Goal: Task Accomplishment & Management: Manage account settings

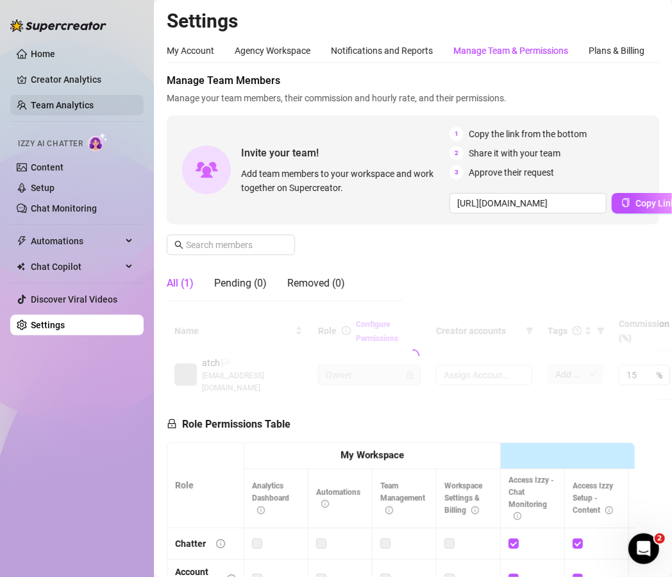
click at [78, 100] on link "Team Analytics" at bounding box center [62, 105] width 63 height 10
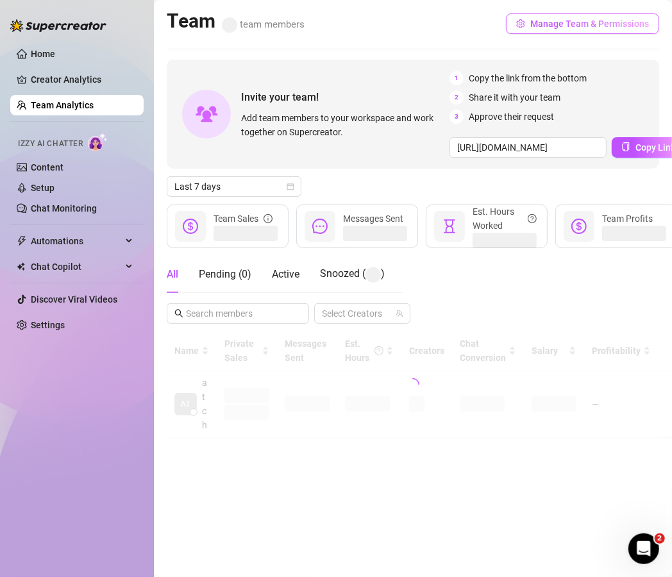
click at [569, 24] on span "Manage Team & Permissions" at bounding box center [589, 24] width 119 height 10
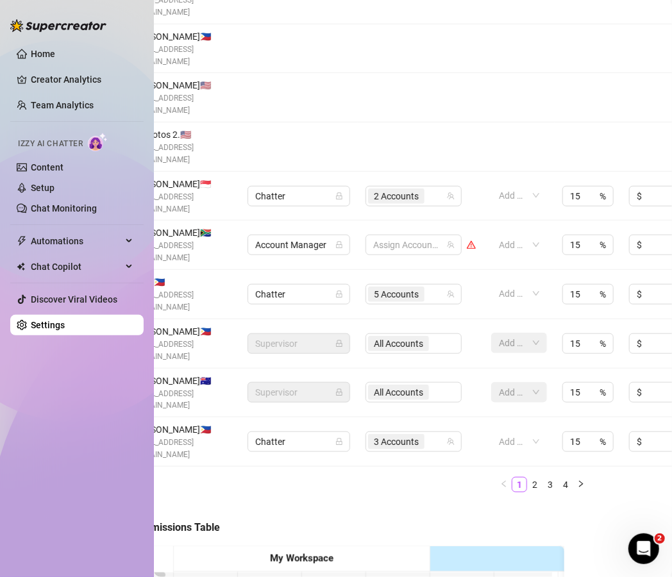
scroll to position [376, 70]
click at [528, 478] on link "2" at bounding box center [535, 485] width 14 height 14
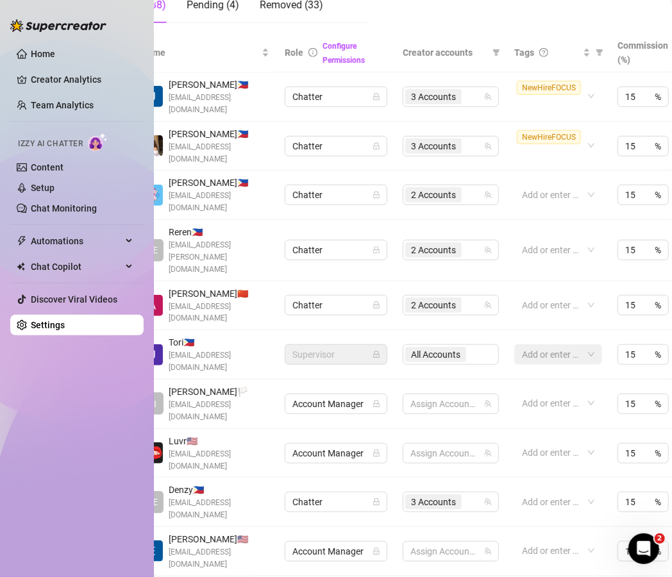
scroll to position [278, 34]
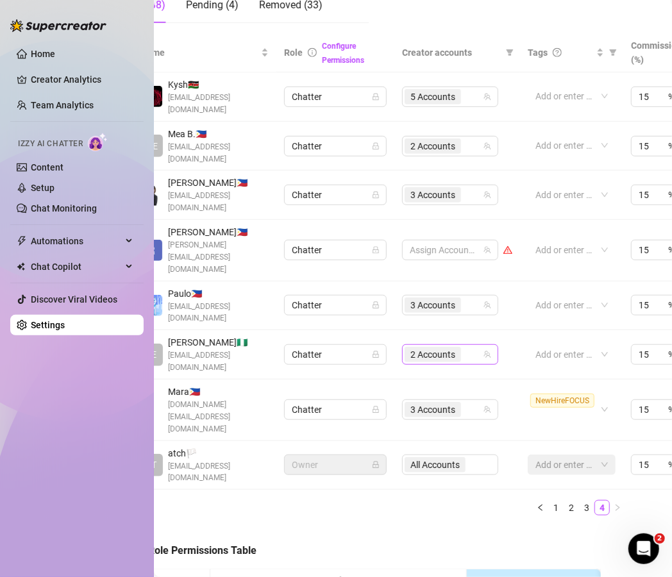
click at [456, 347] on span "2 Accounts" at bounding box center [432, 354] width 56 height 15
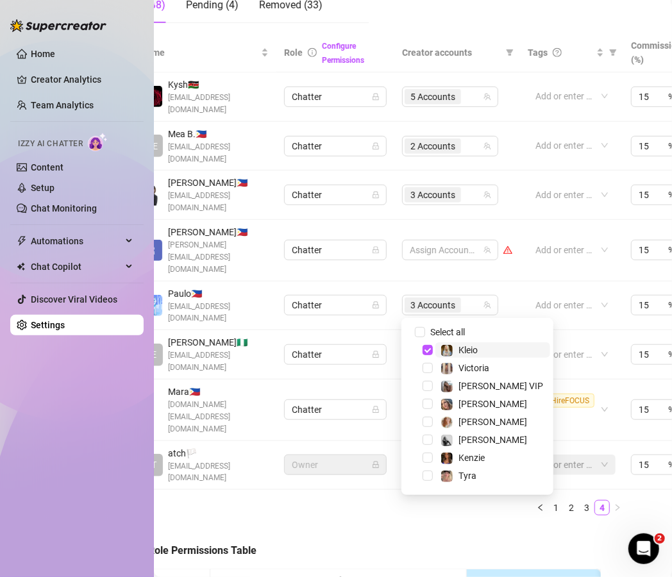
click at [467, 345] on div "2 Accounts" at bounding box center [443, 354] width 78 height 18
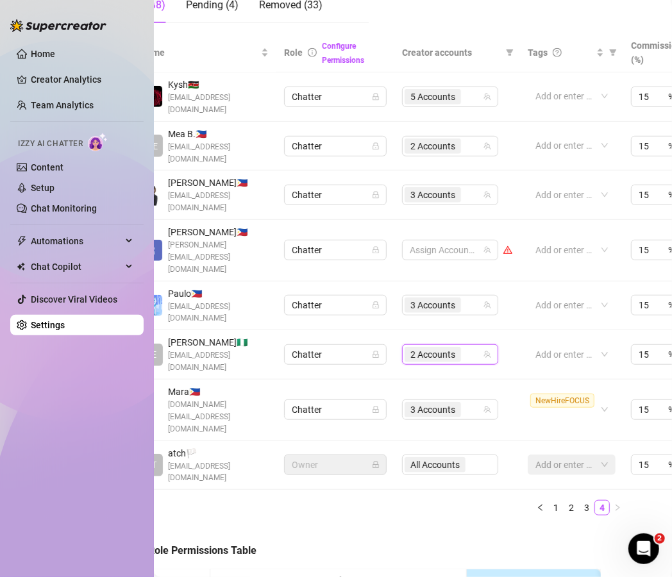
click at [467, 345] on div "2 Accounts" at bounding box center [443, 354] width 78 height 18
click at [474, 345] on div "2 Accounts" at bounding box center [443, 354] width 78 height 18
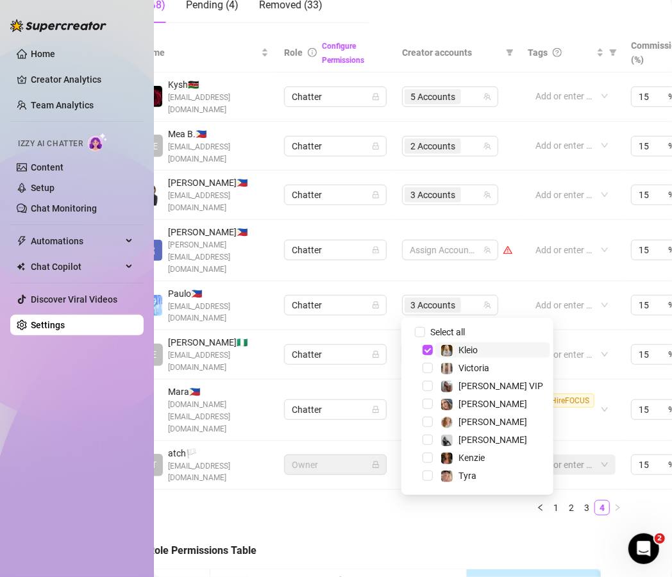
click at [467, 345] on span "Kleio" at bounding box center [467, 350] width 19 height 10
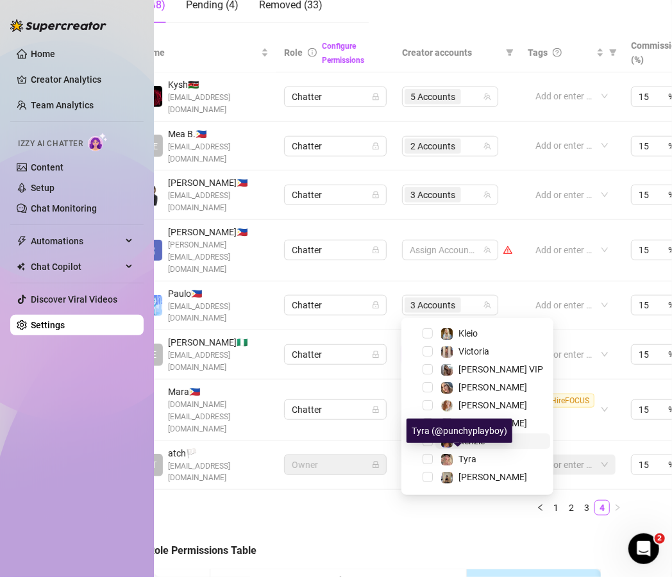
scroll to position [21, 0]
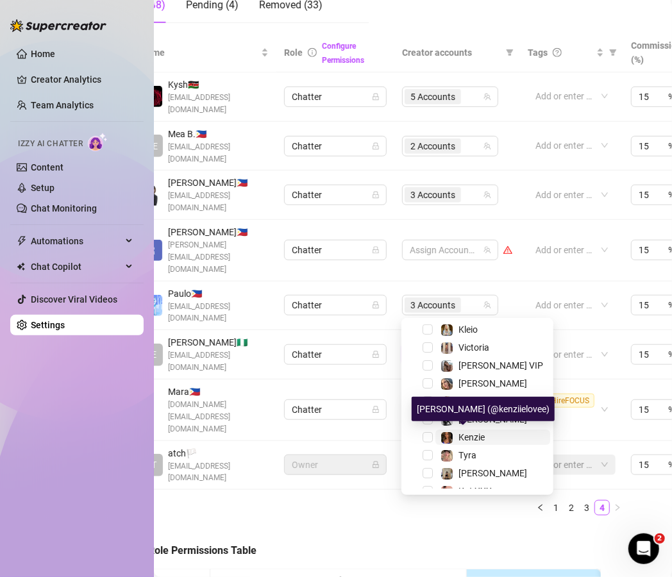
click at [473, 438] on span "Kenzie" at bounding box center [471, 437] width 26 height 10
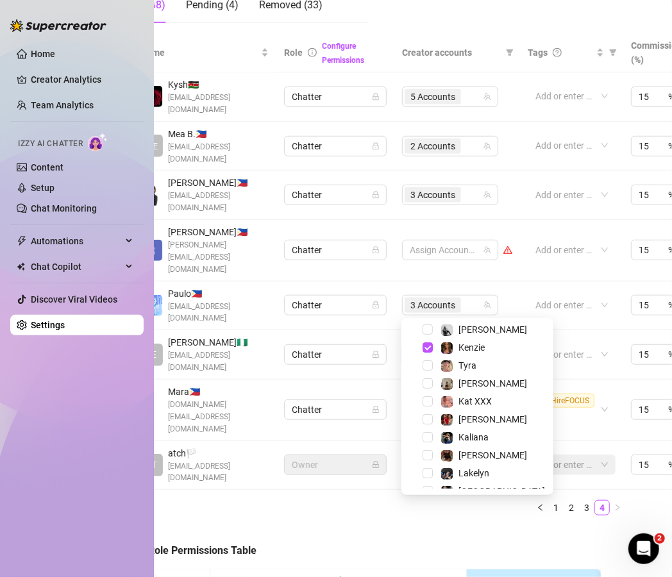
scroll to position [140, 0]
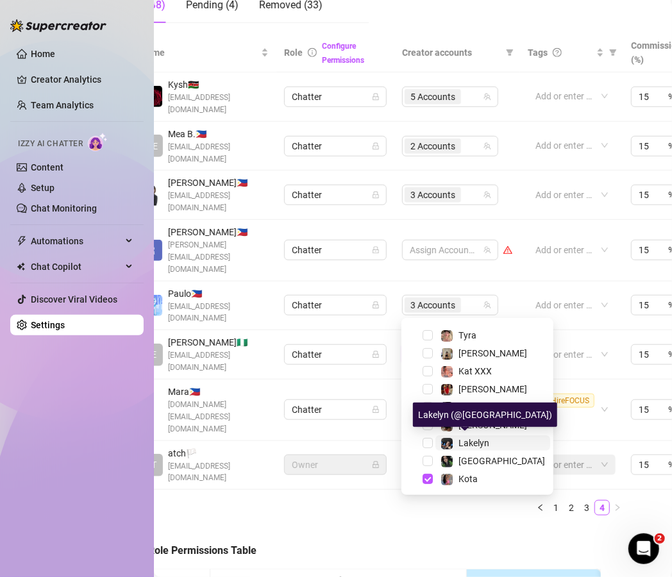
click at [469, 444] on span "Lakelyn" at bounding box center [473, 443] width 31 height 10
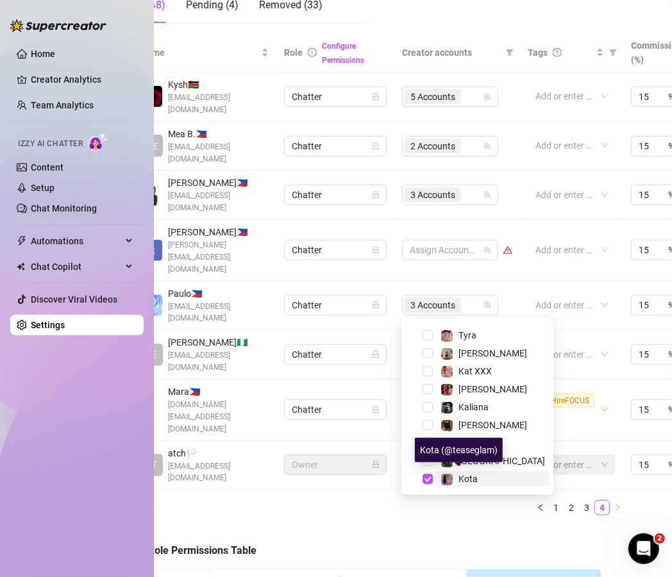
click at [451, 479] on img at bounding box center [447, 480] width 12 height 12
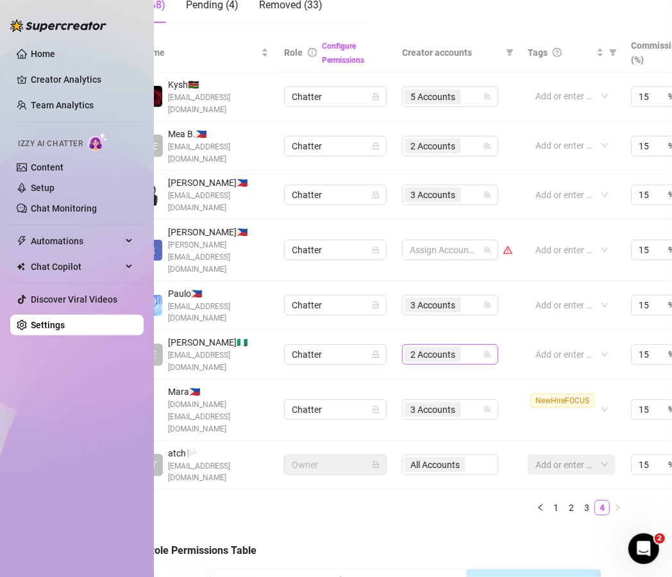
scroll to position [278, 0]
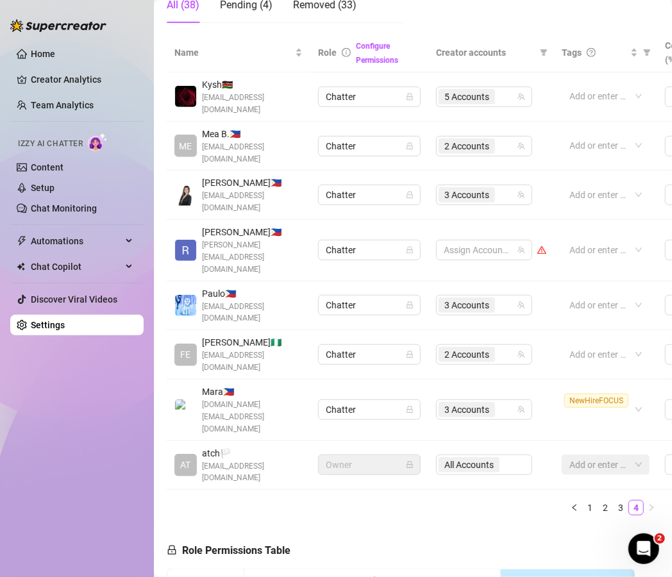
click at [416, 500] on ul "1 2 3 4" at bounding box center [413, 507] width 492 height 15
click at [502, 401] on div "3 Accounts" at bounding box center [477, 410] width 78 height 18
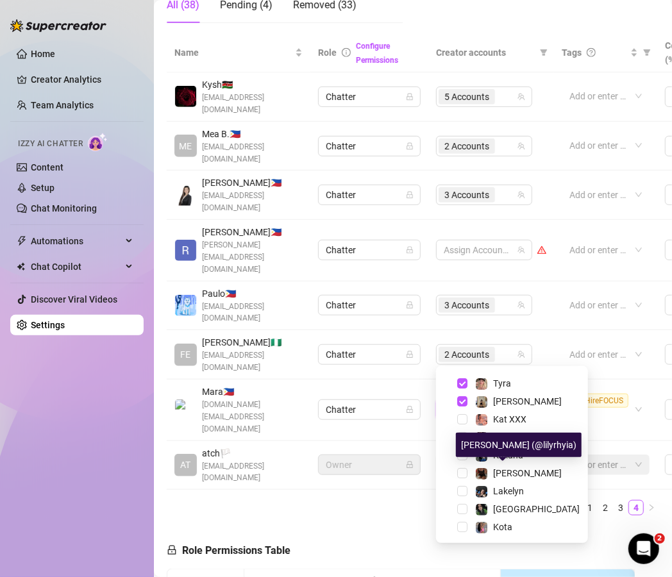
scroll to position [140, 0]
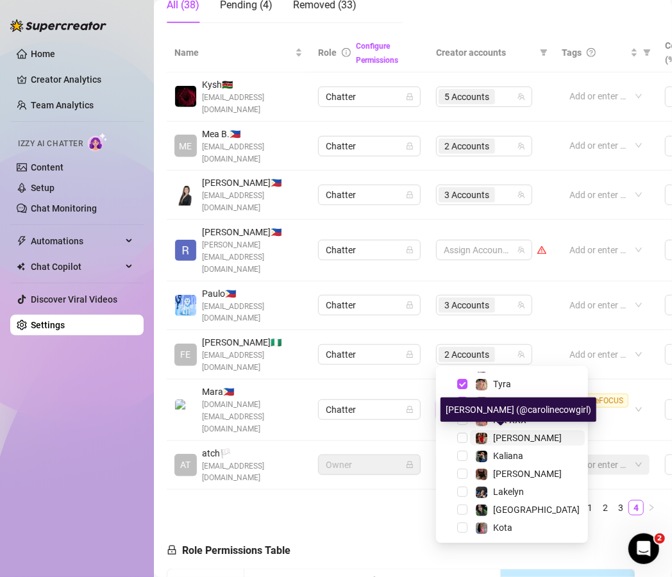
click at [496, 433] on span "[PERSON_NAME]" at bounding box center [527, 438] width 69 height 10
click at [500, 438] on span "[PERSON_NAME]" at bounding box center [527, 438] width 69 height 10
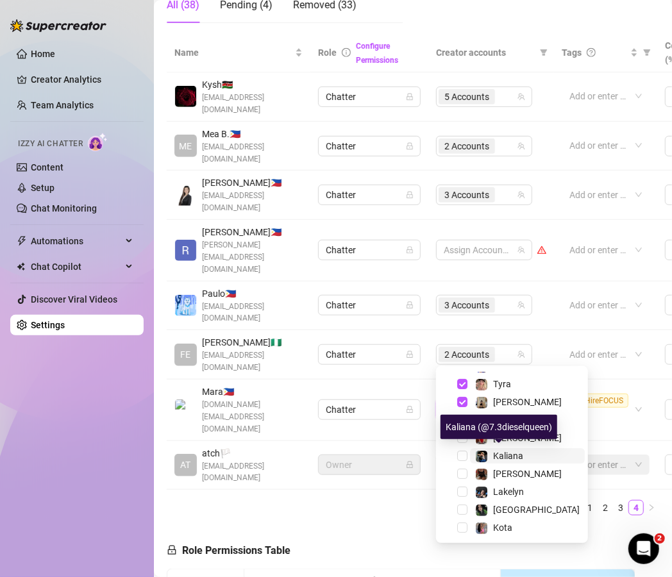
click at [490, 455] on div "Kaliana" at bounding box center [499, 455] width 48 height 15
click at [488, 451] on div "Kaliana" at bounding box center [499, 455] width 48 height 15
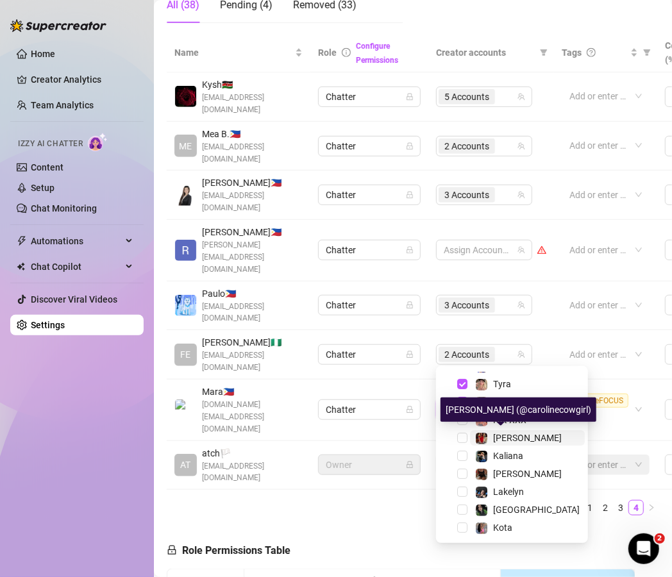
click at [491, 442] on div "[PERSON_NAME]" at bounding box center [518, 437] width 87 height 15
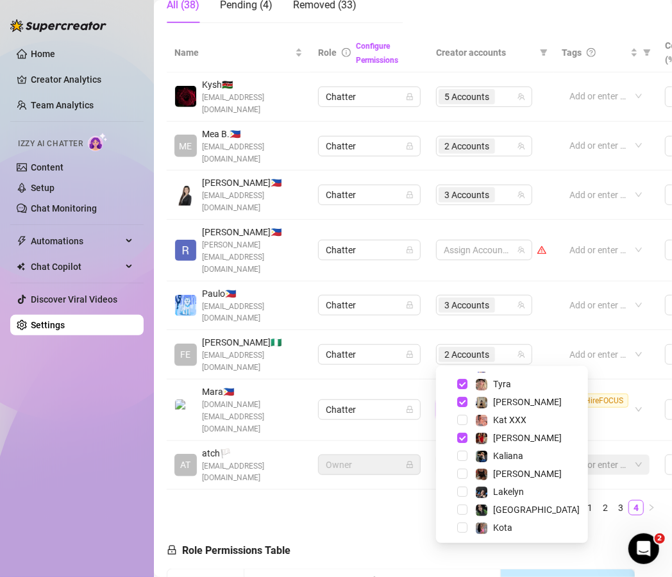
click at [397, 440] on div "Name Role Configure Permissions Creator accounts Tags Commission (%) Hourly rat…" at bounding box center [413, 279] width 492 height 492
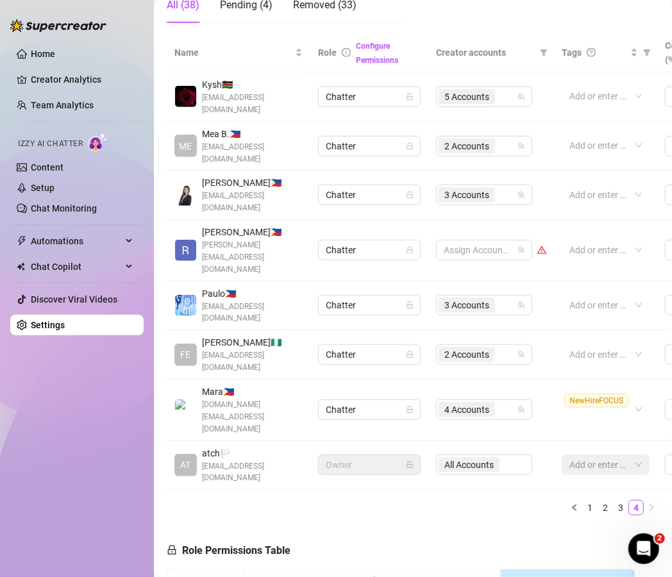
click at [287, 526] on div "Role Permissions Table" at bounding box center [229, 547] width 124 height 43
click at [613, 501] on link "3" at bounding box center [620, 508] width 14 height 14
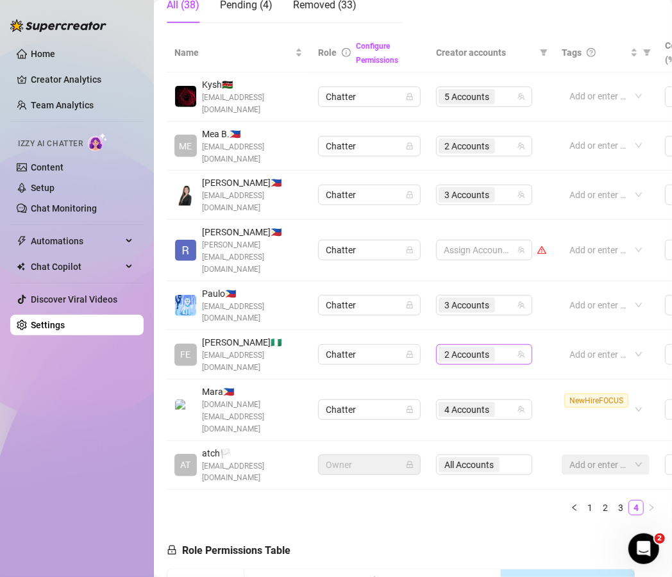
click at [511, 345] on div "2 Accounts" at bounding box center [477, 354] width 78 height 18
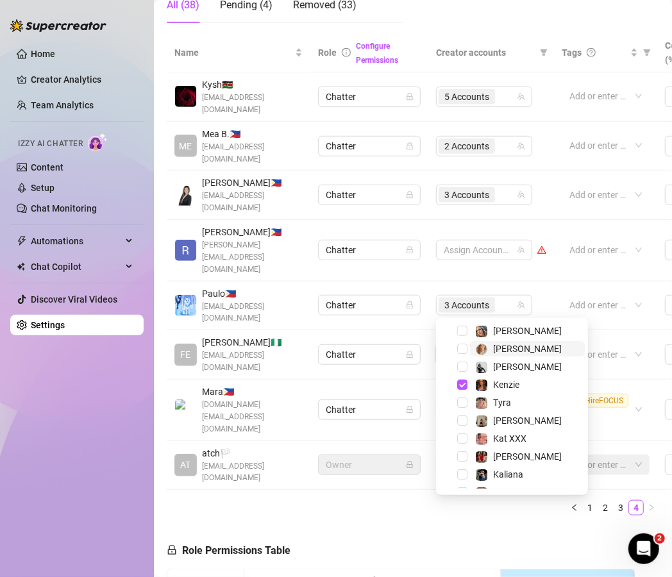
scroll to position [76, 0]
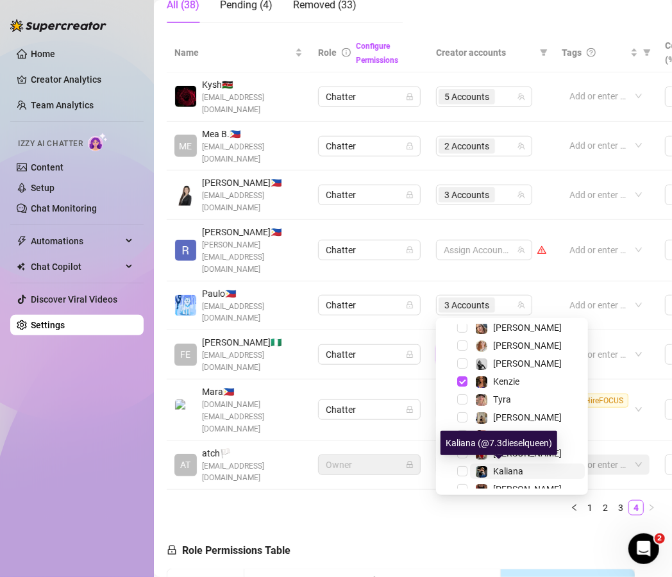
click at [494, 466] on span "Kaliana" at bounding box center [508, 471] width 30 height 10
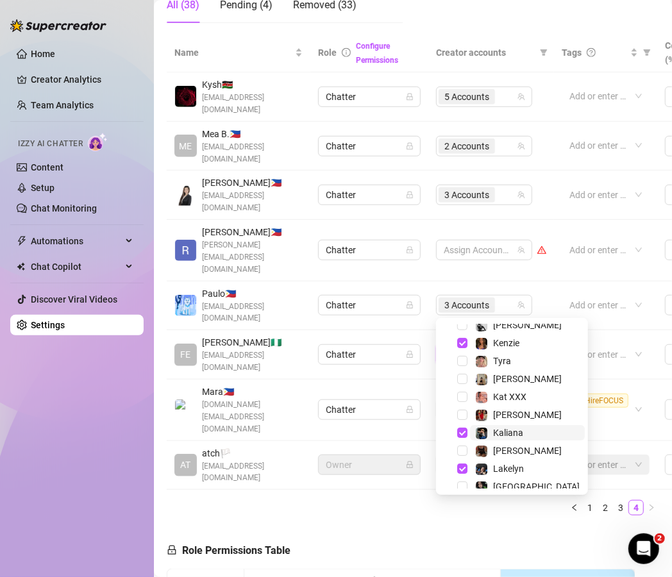
scroll to position [128, 0]
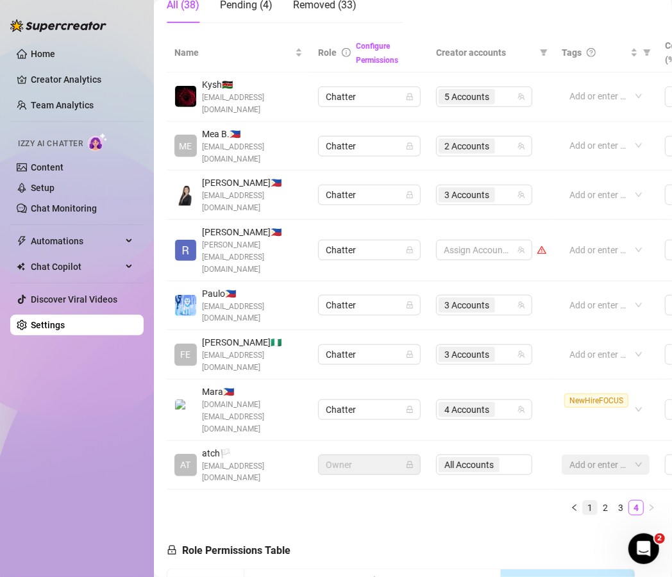
click at [583, 501] on link "1" at bounding box center [590, 508] width 14 height 14
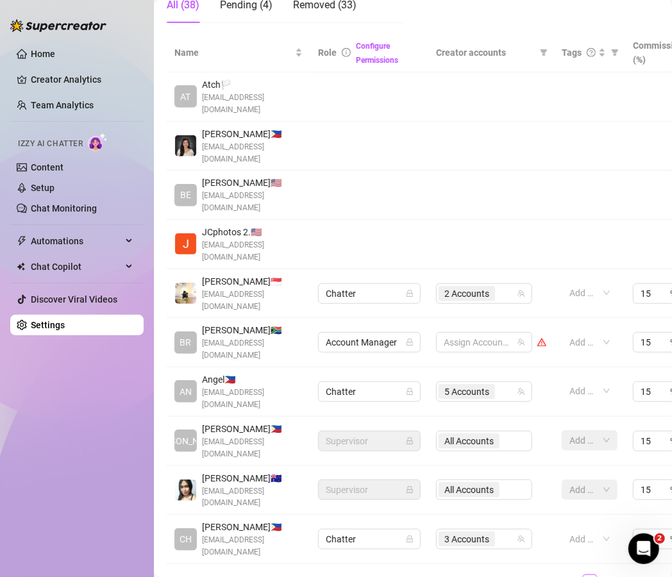
click at [276, 493] on div "Name Role Configure Permissions Creator accounts Tags Commission (%) Hourly rat…" at bounding box center [413, 316] width 492 height 567
click at [598, 575] on link "2" at bounding box center [605, 582] width 14 height 14
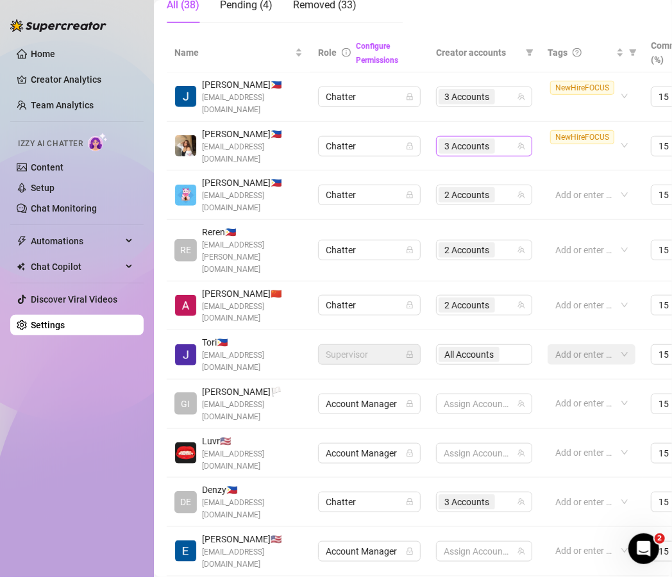
click at [510, 146] on div "3 Accounts" at bounding box center [477, 146] width 78 height 18
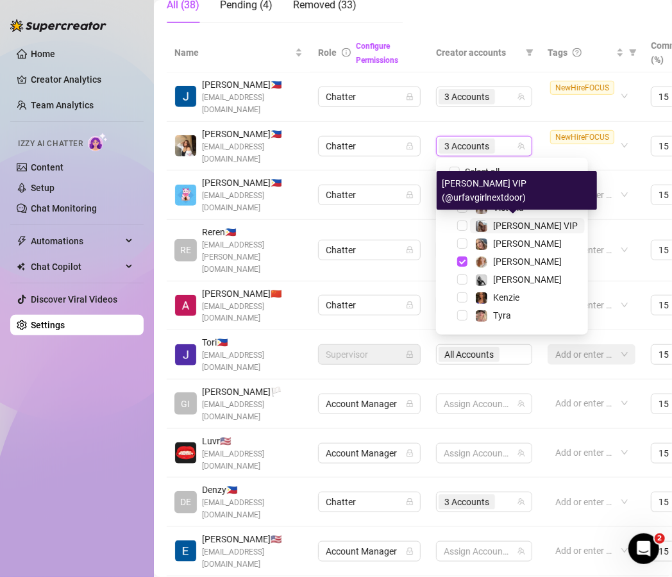
click at [513, 223] on span "[PERSON_NAME] VIP" at bounding box center [535, 226] width 85 height 10
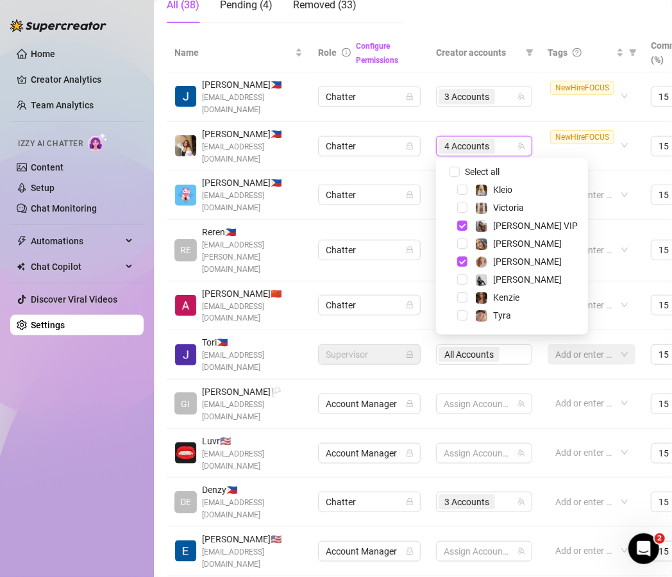
click at [508, 233] on div "[PERSON_NAME] VIP" at bounding box center [512, 225] width 146 height 15
click at [506, 246] on span "[PERSON_NAME]" at bounding box center [527, 243] width 69 height 10
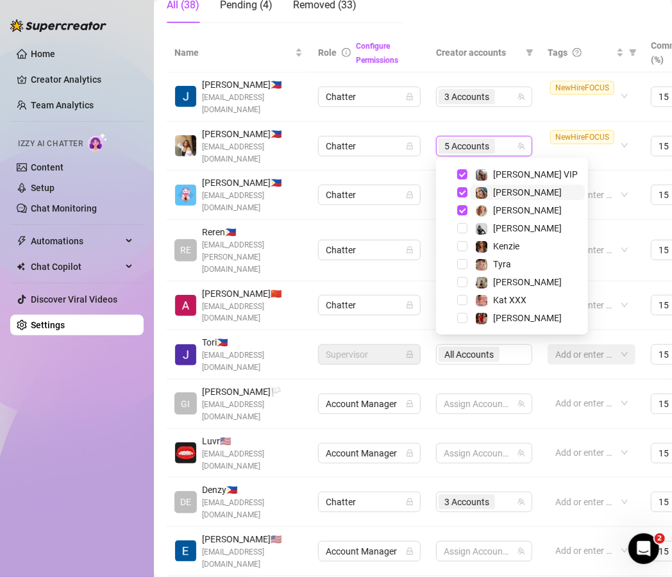
scroll to position [62, 0]
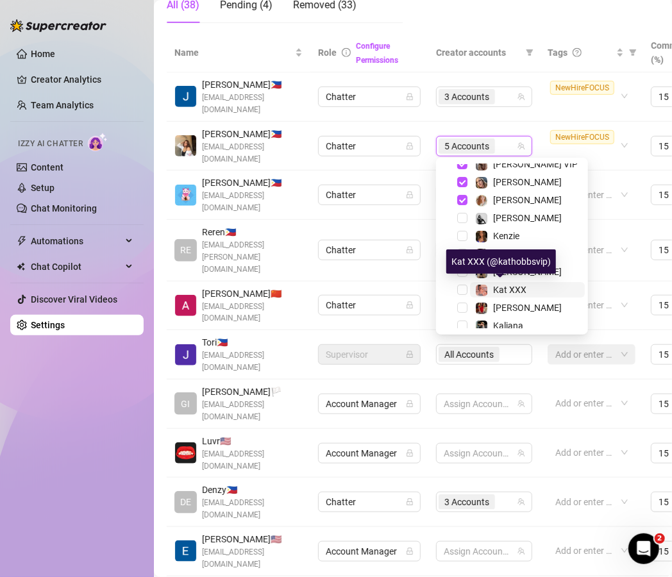
click at [499, 287] on span "Kat XXX" at bounding box center [509, 290] width 33 height 10
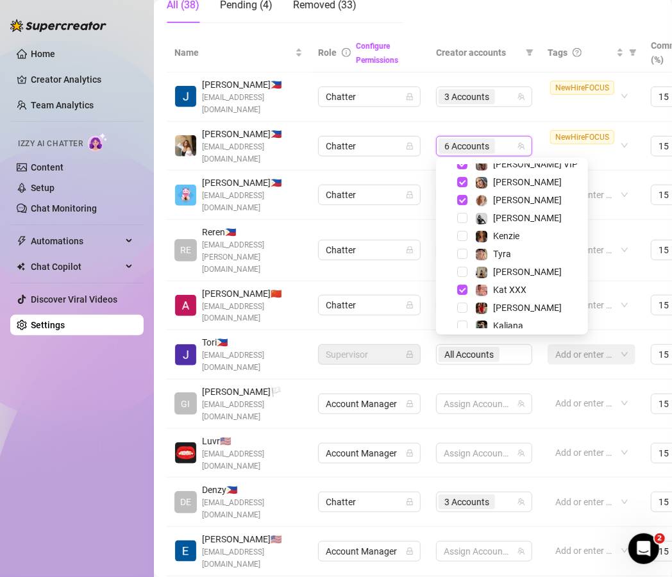
click at [465, 504] on div "Name Role Configure Permissions Creator accounts Tags Commission (%) Hourly rat…" at bounding box center [413, 322] width 492 height 579
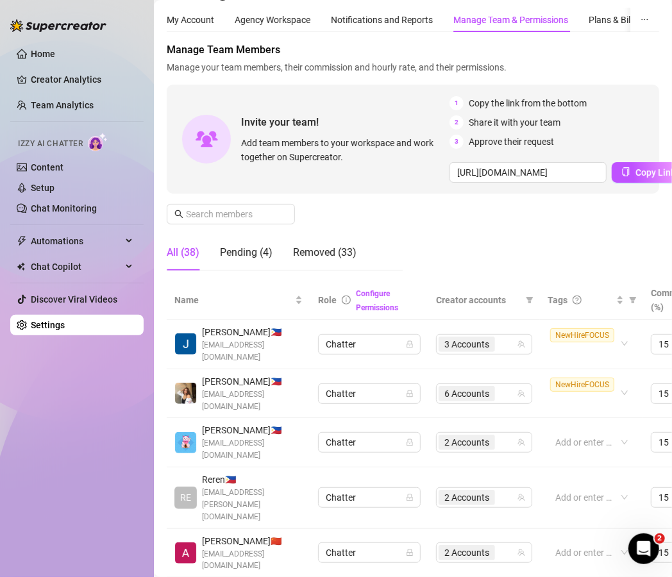
scroll to position [0, 0]
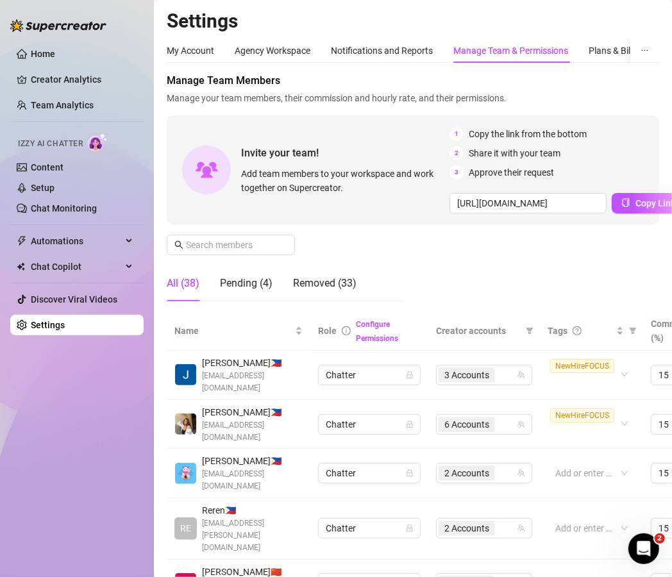
drag, startPoint x: 233, startPoint y: 312, endPoint x: 303, endPoint y: 251, distance: 93.2
click at [233, 324] on div "Name" at bounding box center [238, 331] width 128 height 14
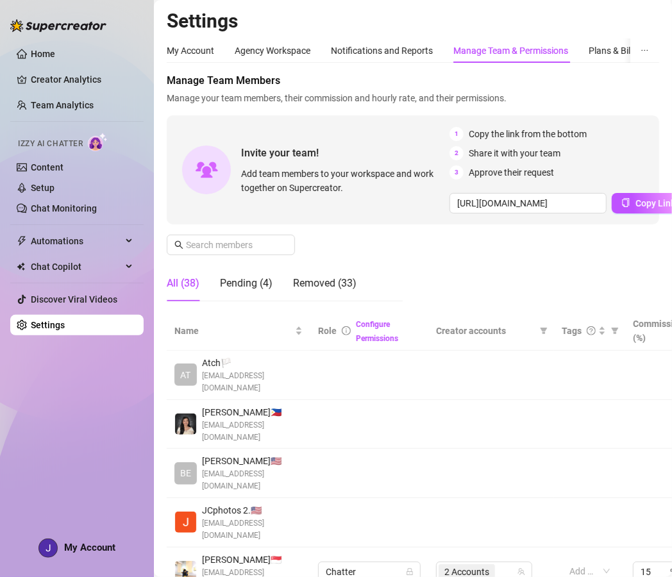
click at [347, 235] on div "Manage Team Members Manage your team members, their commission and hourly rate,…" at bounding box center [413, 192] width 492 height 238
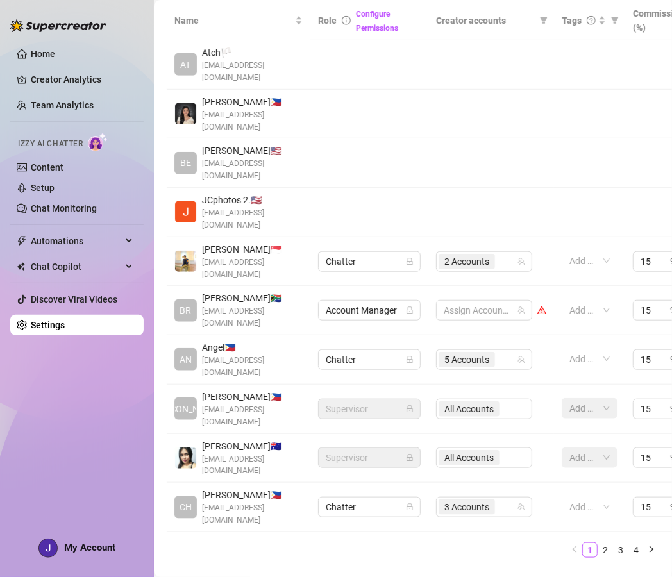
scroll to position [313, 0]
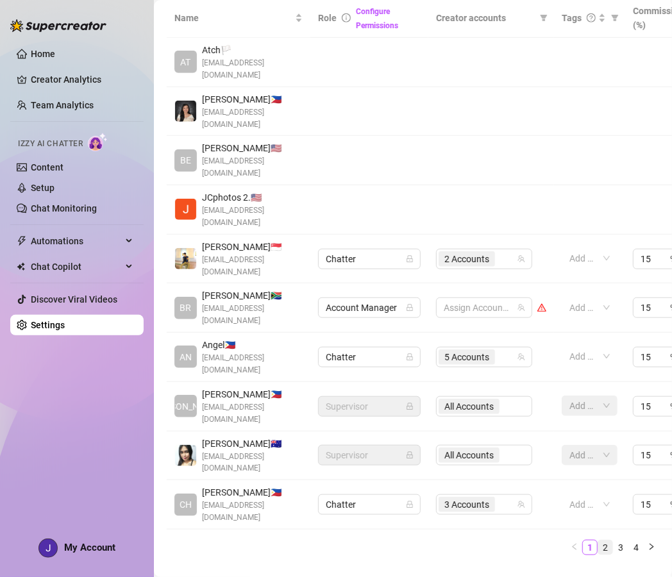
click at [598, 540] on link "2" at bounding box center [605, 547] width 14 height 14
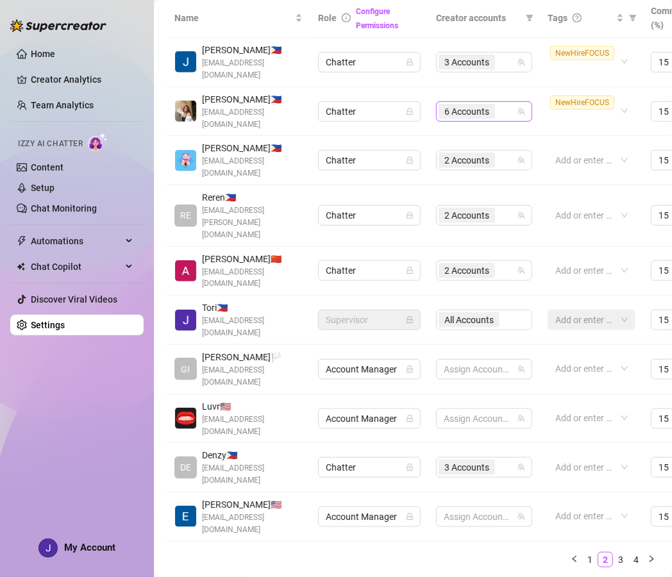
click at [505, 112] on div "6 Accounts" at bounding box center [477, 112] width 78 height 18
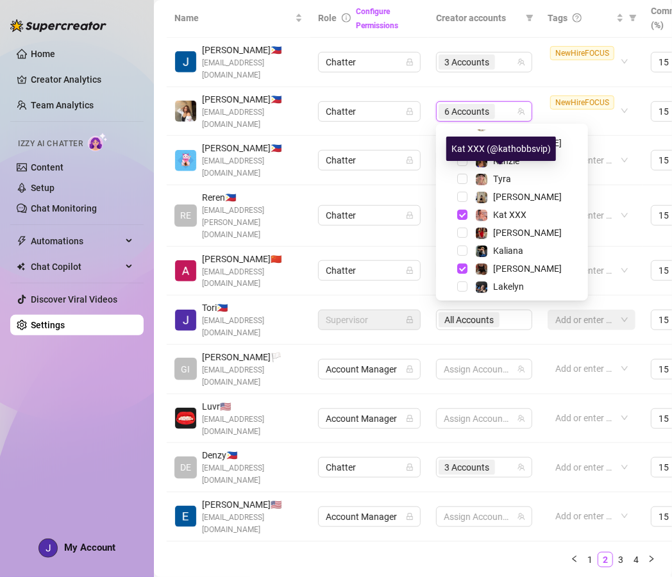
scroll to position [140, 0]
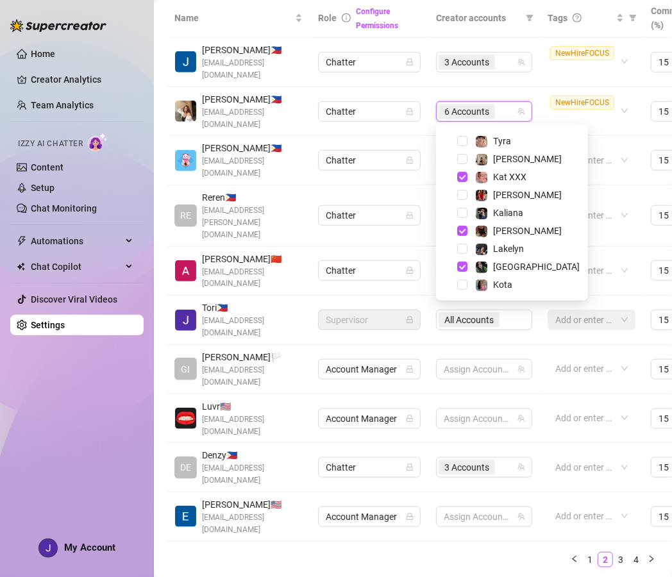
click at [543, 90] on td "NewHireFOCUS" at bounding box center [591, 111] width 103 height 49
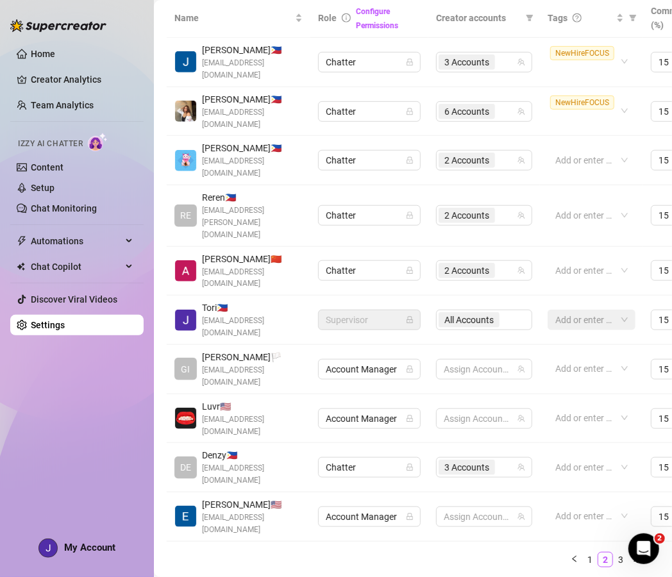
scroll to position [0, 0]
click at [613, 553] on link "3" at bounding box center [620, 560] width 14 height 14
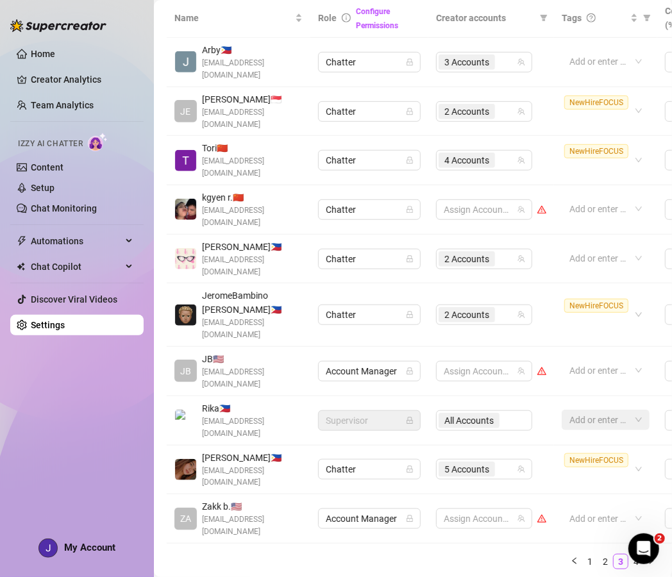
click at [629, 554] on link "4" at bounding box center [636, 561] width 14 height 14
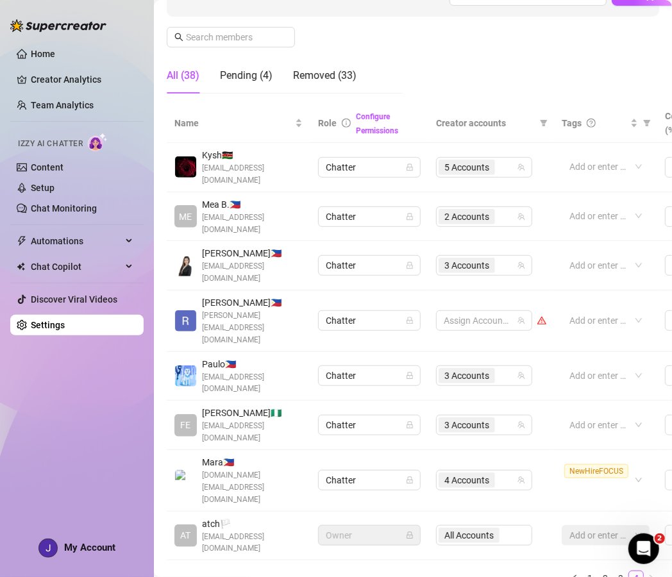
scroll to position [208, 0]
click at [583, 570] on link "1" at bounding box center [590, 577] width 14 height 14
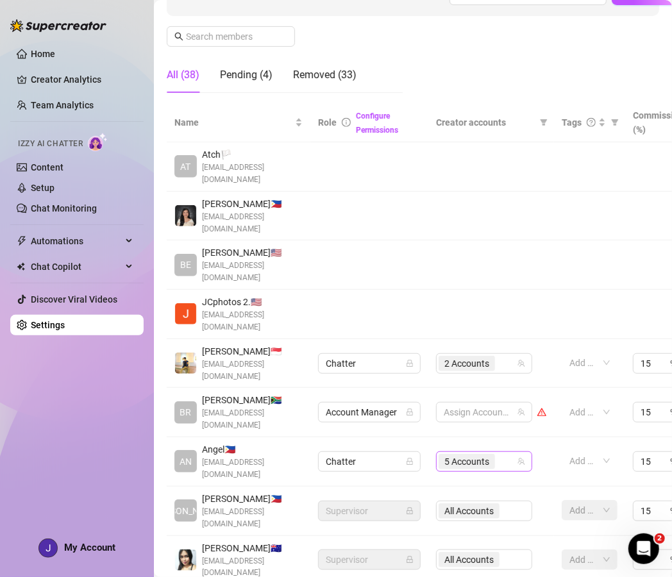
scroll to position [267, 0]
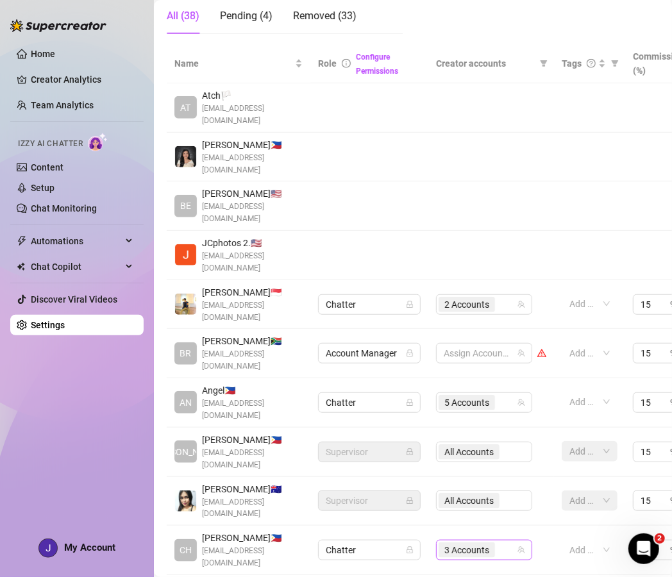
click at [509, 541] on div "3 Accounts" at bounding box center [477, 550] width 78 height 18
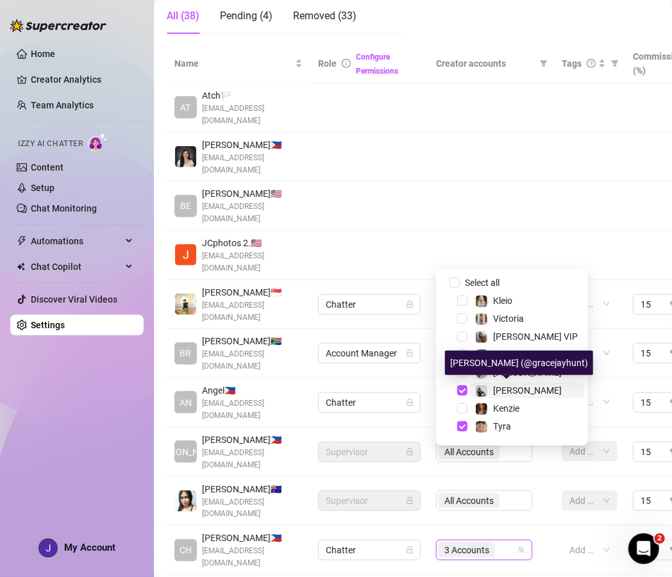
click at [504, 393] on span "[PERSON_NAME]" at bounding box center [527, 390] width 69 height 10
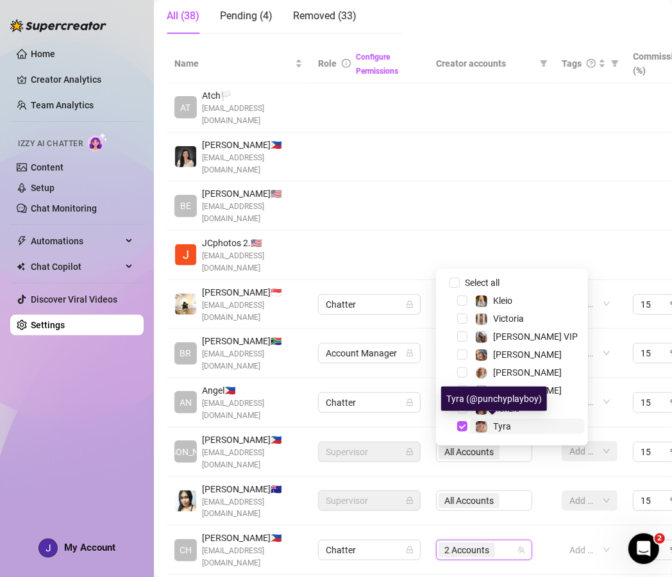
click at [496, 424] on span "Tyra" at bounding box center [502, 426] width 18 height 10
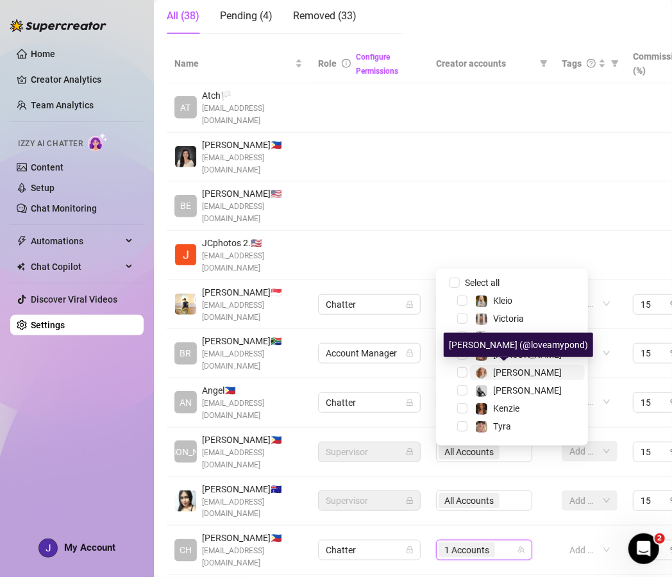
scroll to position [11, 0]
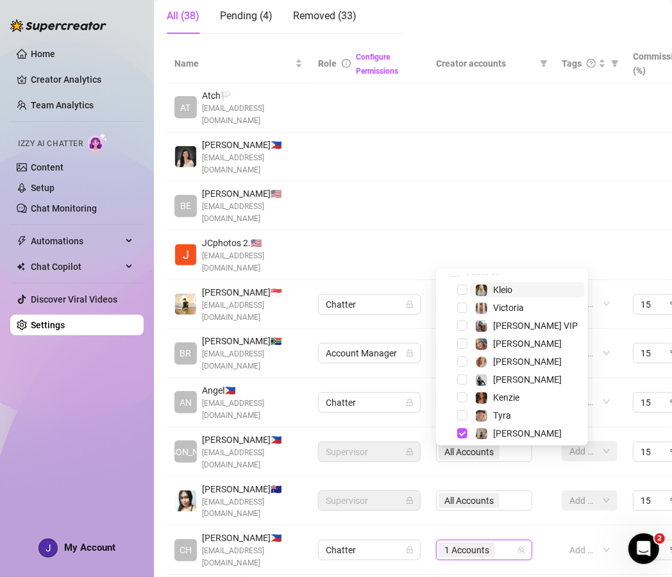
click at [508, 292] on span "Kleio" at bounding box center [502, 290] width 19 height 10
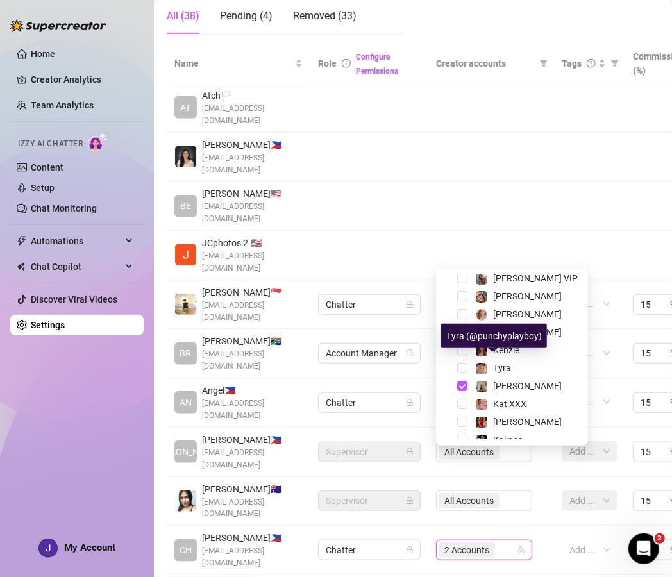
scroll to position [69, 0]
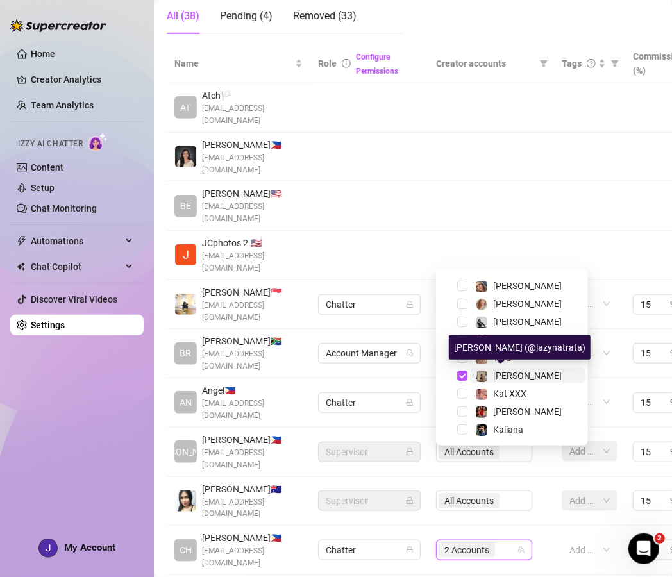
click at [493, 370] on span "[PERSON_NAME]" at bounding box center [527, 375] width 69 height 10
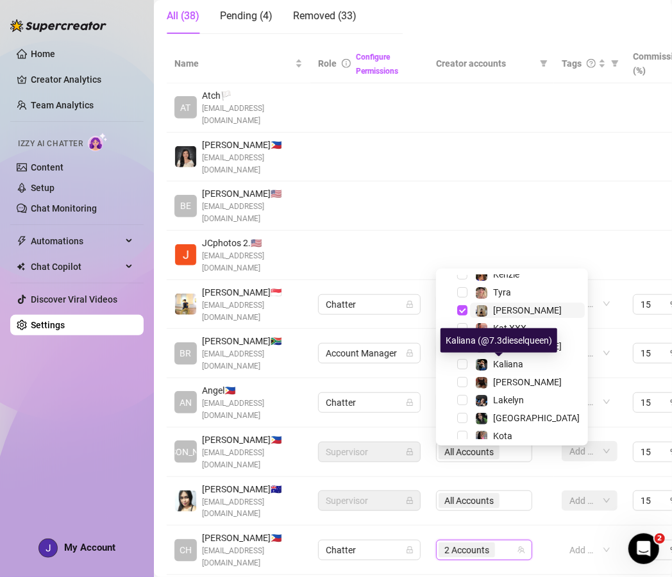
scroll to position [140, 0]
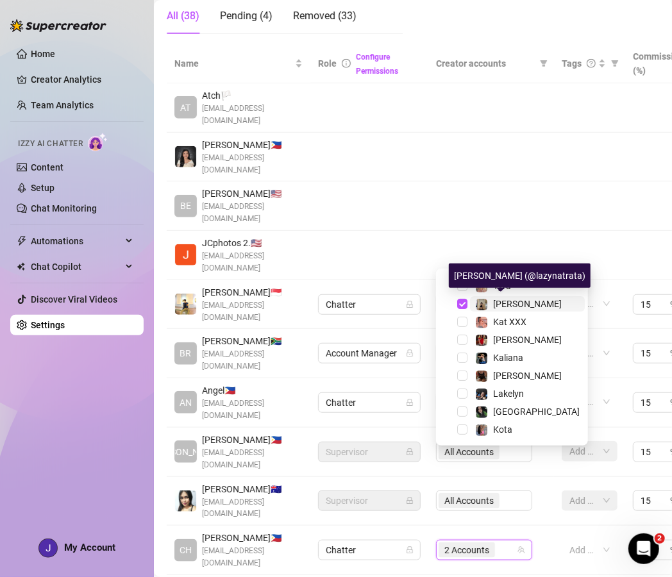
click at [504, 304] on span "[PERSON_NAME]" at bounding box center [527, 304] width 69 height 10
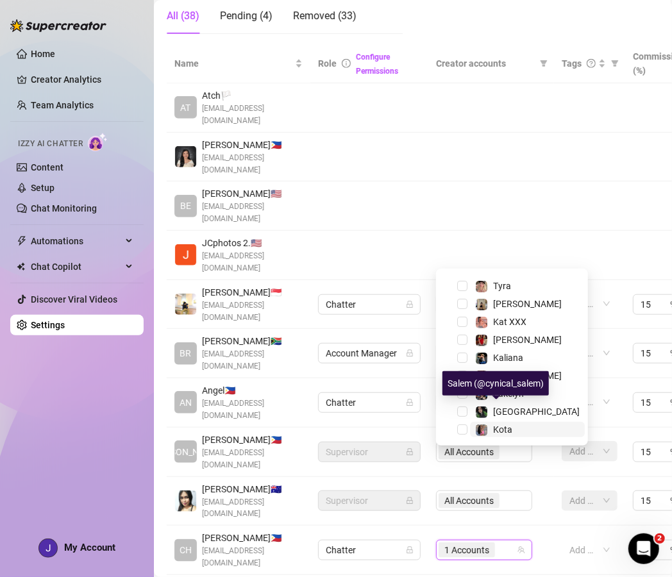
click at [488, 427] on div "Kota" at bounding box center [493, 429] width 37 height 15
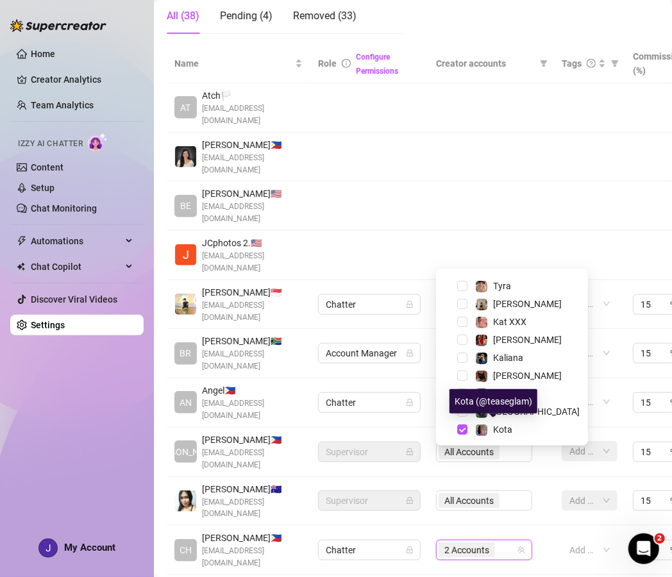
click at [466, 508] on div "Name Role Configure Permissions Creator accounts Tags Commission (%) Hourly rat…" at bounding box center [413, 327] width 492 height 567
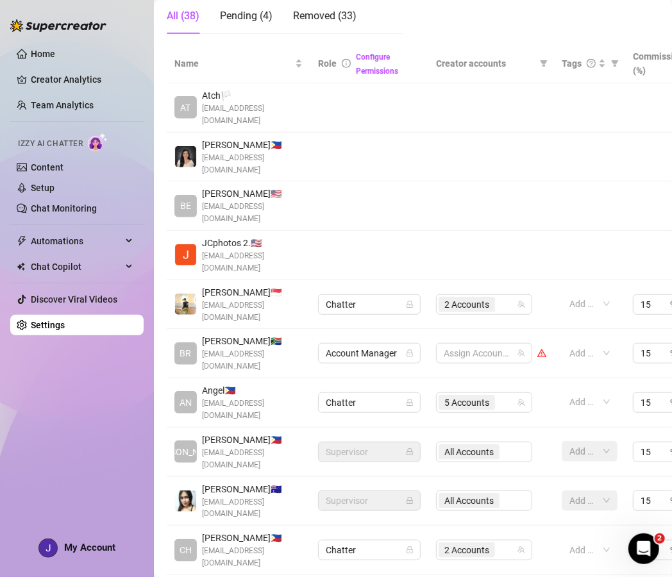
click at [593, 486] on div "Name Role Configure Permissions Creator accounts Tags Commission (%) Hourly rat…" at bounding box center [413, 322] width 492 height 556
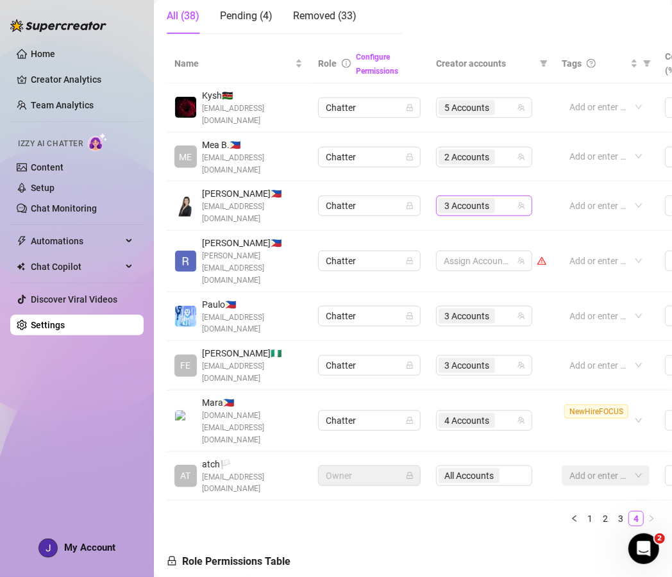
click at [509, 197] on div "3 Accounts" at bounding box center [477, 206] width 78 height 18
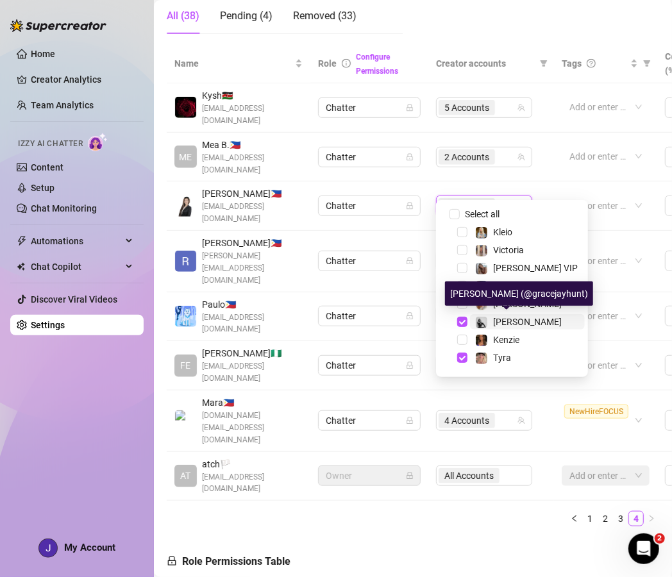
click at [497, 326] on span "[PERSON_NAME]" at bounding box center [527, 322] width 69 height 10
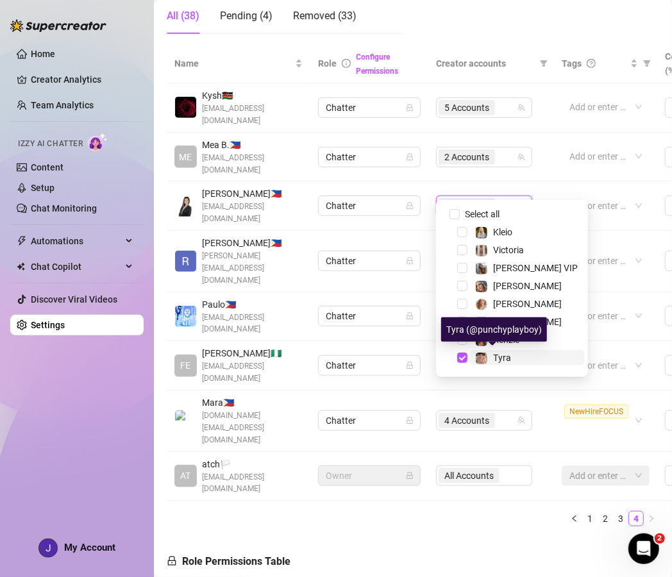
click at [493, 358] on span "Tyra" at bounding box center [502, 358] width 18 height 10
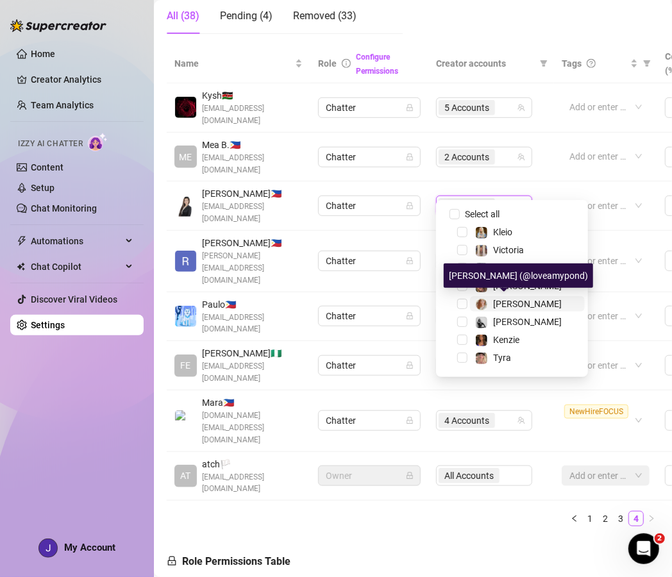
click at [502, 303] on span "[PERSON_NAME]" at bounding box center [527, 304] width 69 height 10
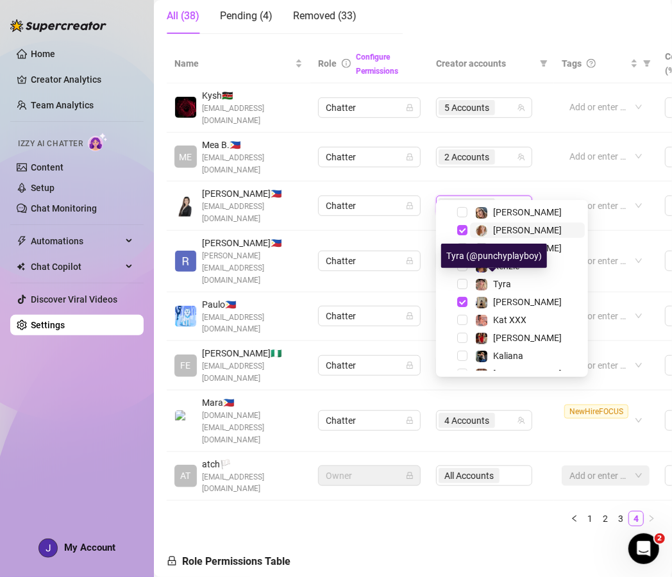
scroll to position [74, 0]
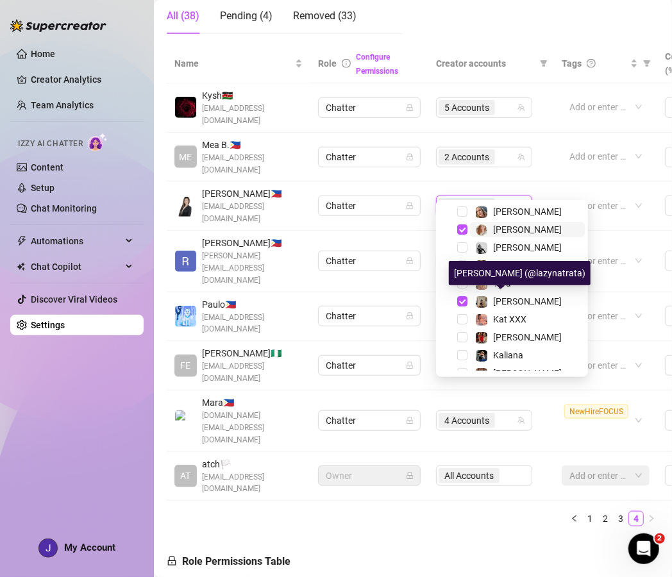
click at [502, 301] on span "[PERSON_NAME]" at bounding box center [527, 301] width 69 height 10
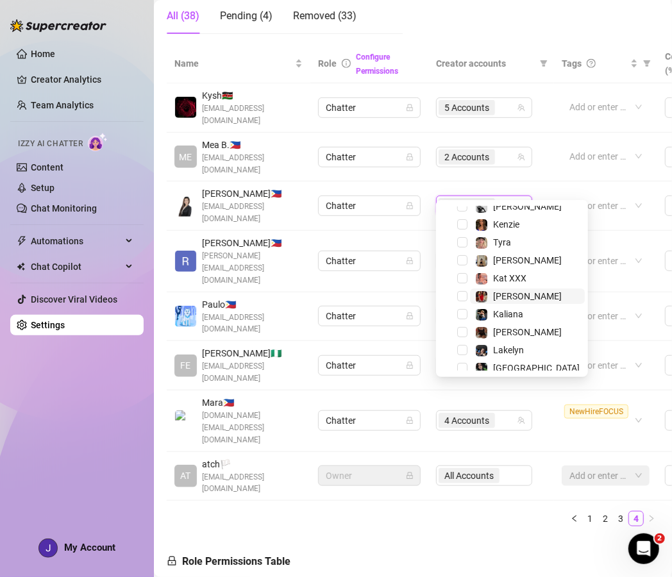
scroll to position [117, 0]
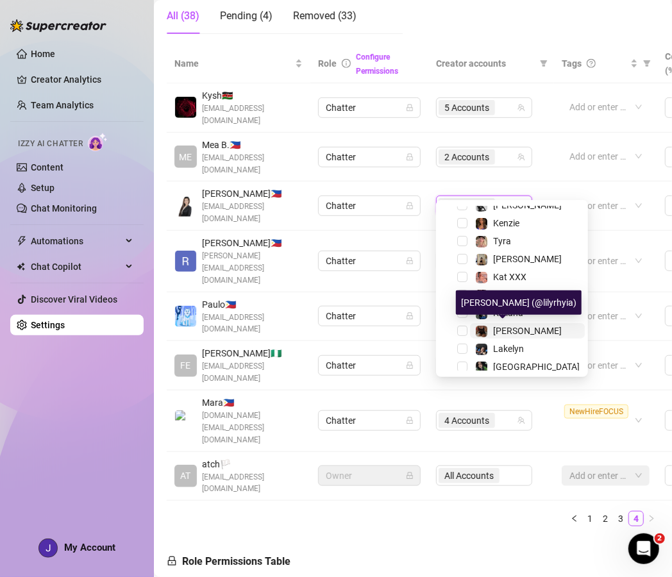
click at [505, 331] on span "[PERSON_NAME]" at bounding box center [527, 331] width 69 height 10
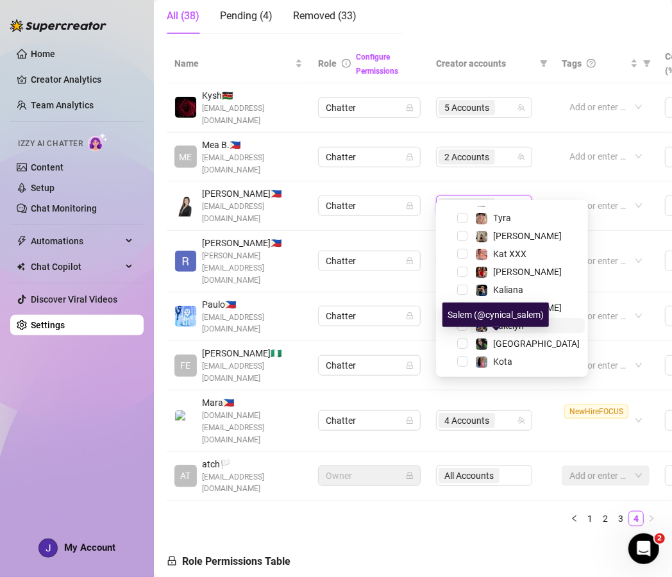
scroll to position [140, 0]
click at [504, 342] on span "[GEOGRAPHIC_DATA]" at bounding box center [536, 343] width 87 height 10
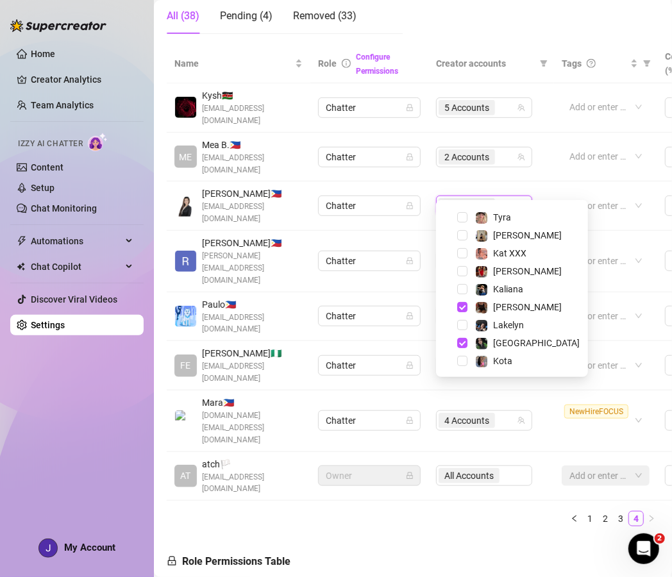
click at [419, 458] on div "Name Role Configure Permissions Creator accounts Tags Commission (%) Hourly rat…" at bounding box center [413, 290] width 492 height 492
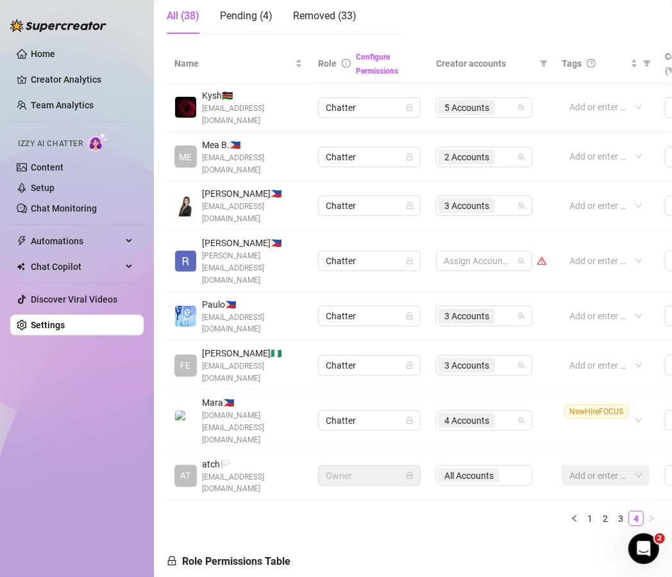
click at [104, 427] on div "Home Creator Analytics Team Analytics Izzy AI Chatter Content Setup Chat Monito…" at bounding box center [76, 282] width 133 height 565
